Goal: Information Seeking & Learning: Learn about a topic

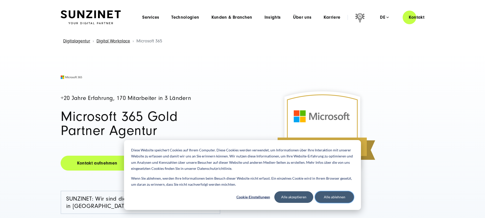
click at [327, 199] on button "Alle ablehnen" at bounding box center [334, 198] width 39 height 12
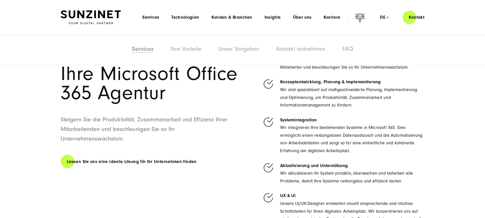
scroll to position [376, 0]
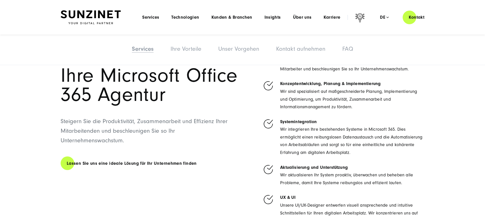
click at [303, 134] on p "Wir integrieren Ihre bestehenden Systeme in Microsoft 365. Dies ermöglicht eine…" at bounding box center [352, 141] width 144 height 31
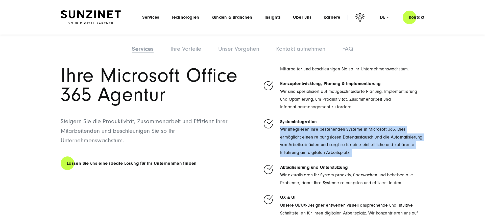
click at [303, 134] on p "Wir integrieren Ihre bestehenden Systeme in Microsoft 365. Dies ermöglicht eine…" at bounding box center [352, 141] width 144 height 31
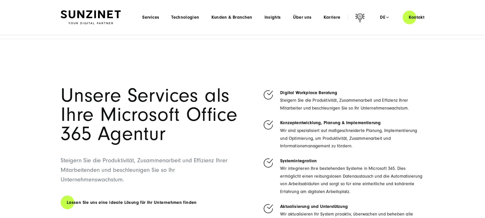
click at [303, 134] on p "Wir sind spezialisiert auf maßgeschneiderte Planung, Implementierung und Optimi…" at bounding box center [352, 138] width 144 height 23
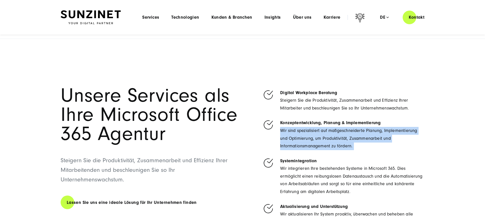
click at [303, 134] on p "Wir sind spezialisiert auf maßgeschneiderte Planung, Implementierung und Optimi…" at bounding box center [352, 138] width 144 height 23
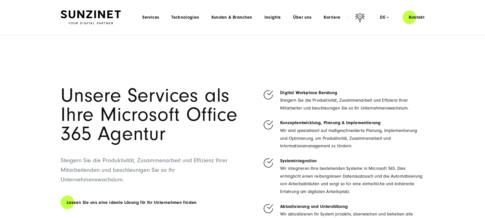
click at [301, 108] on p "Steigern Sie die Produktivität, Zusammenarbeit und Effizienz Ihrer Mitarbeiter …" at bounding box center [352, 104] width 144 height 15
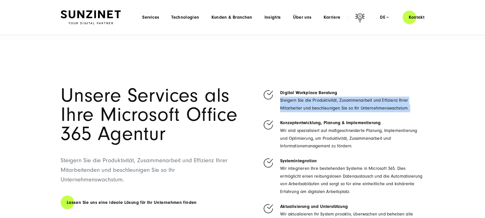
click at [301, 108] on p "Steigern Sie die Produktivität, Zusammenarbeit und Effizienz Ihrer Mitarbeiter …" at bounding box center [352, 104] width 144 height 15
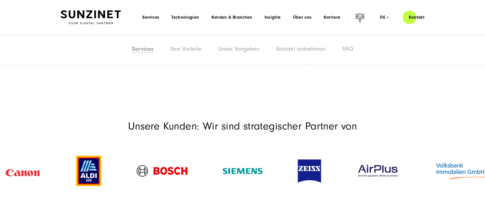
scroll to position [549, 0]
